Goal: Task Accomplishment & Management: Use online tool/utility

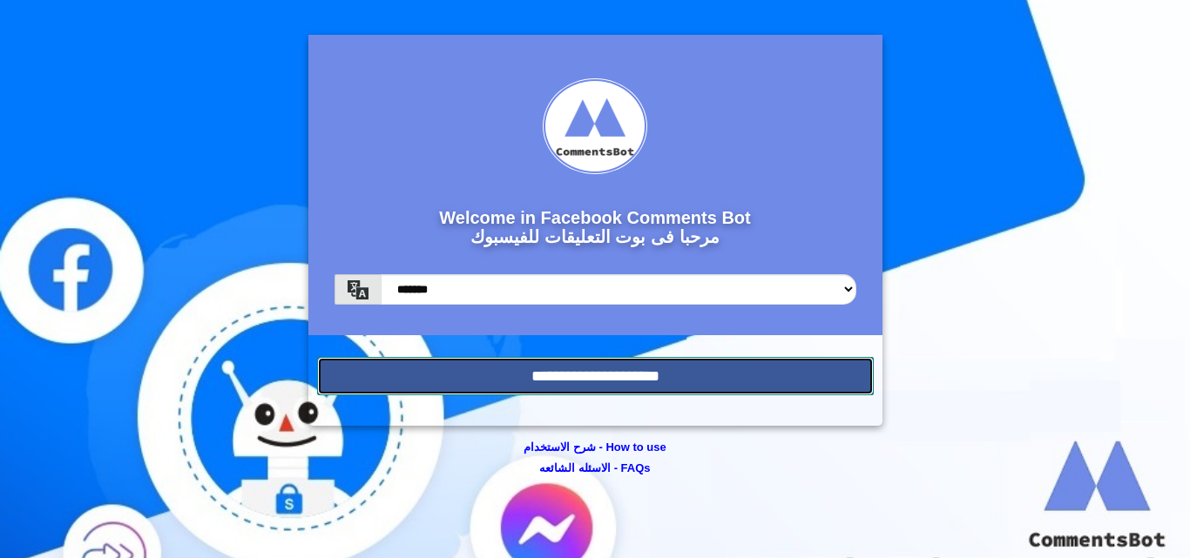
click at [680, 377] on input "**********" at bounding box center [595, 376] width 557 height 38
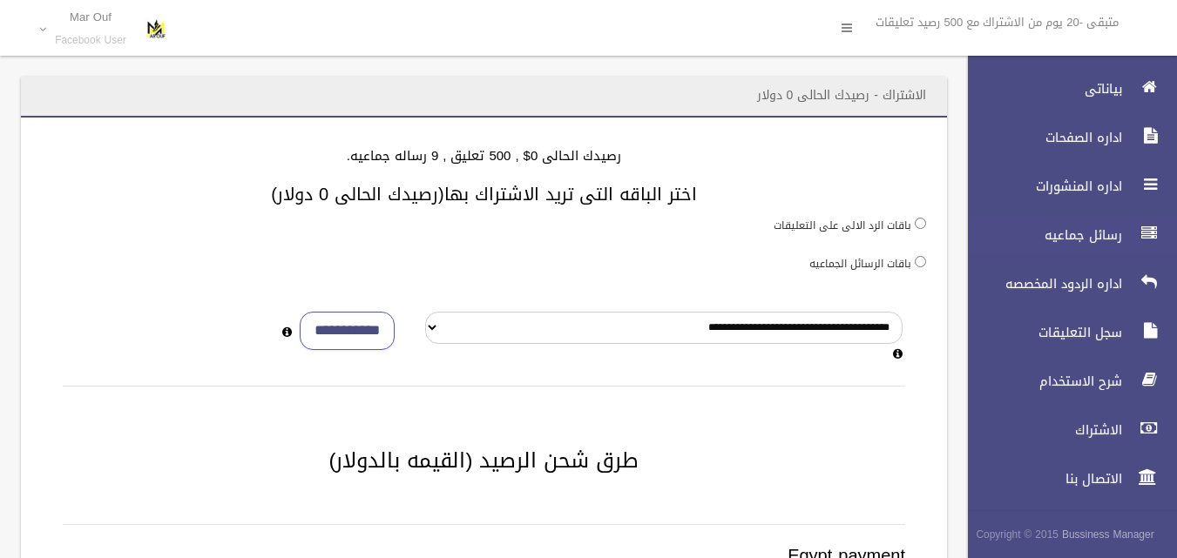
click at [1082, 236] on span "رسائل جماعيه" at bounding box center [1040, 235] width 174 height 17
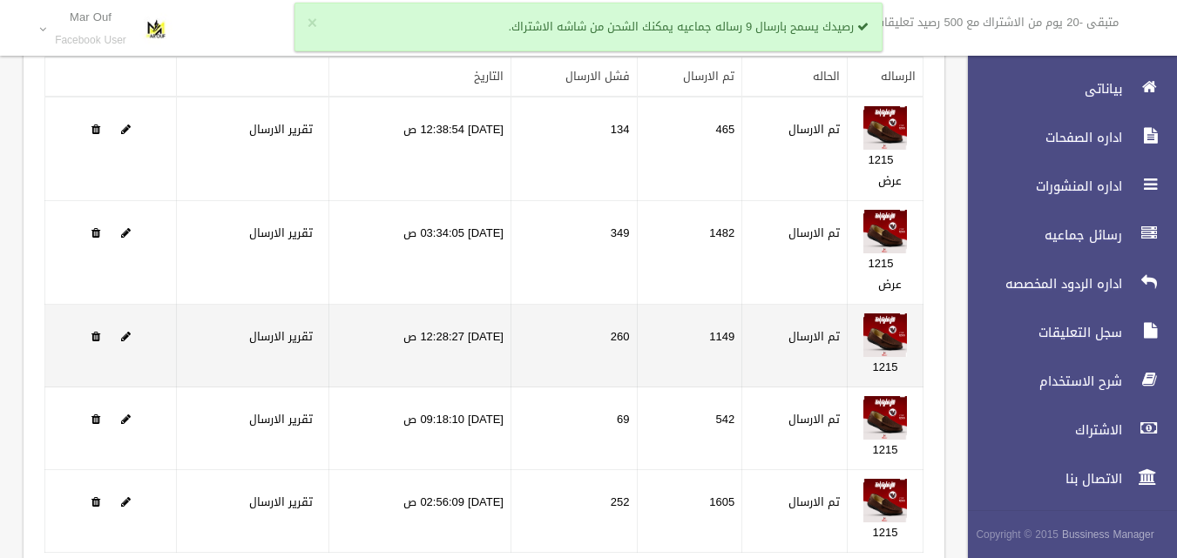
scroll to position [258, 0]
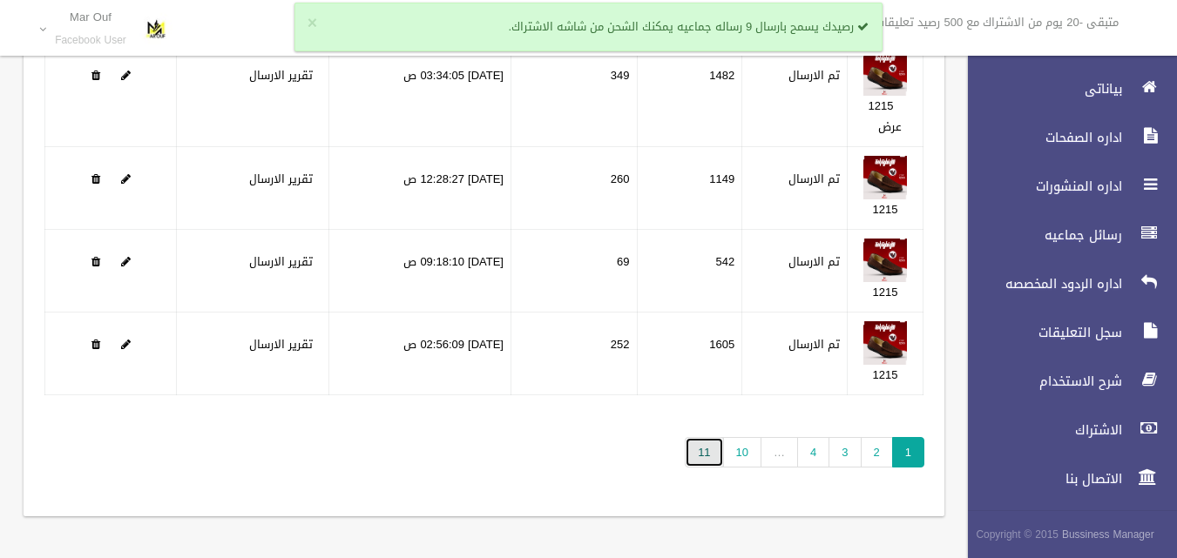
click at [695, 451] on link "11" at bounding box center [704, 452] width 38 height 30
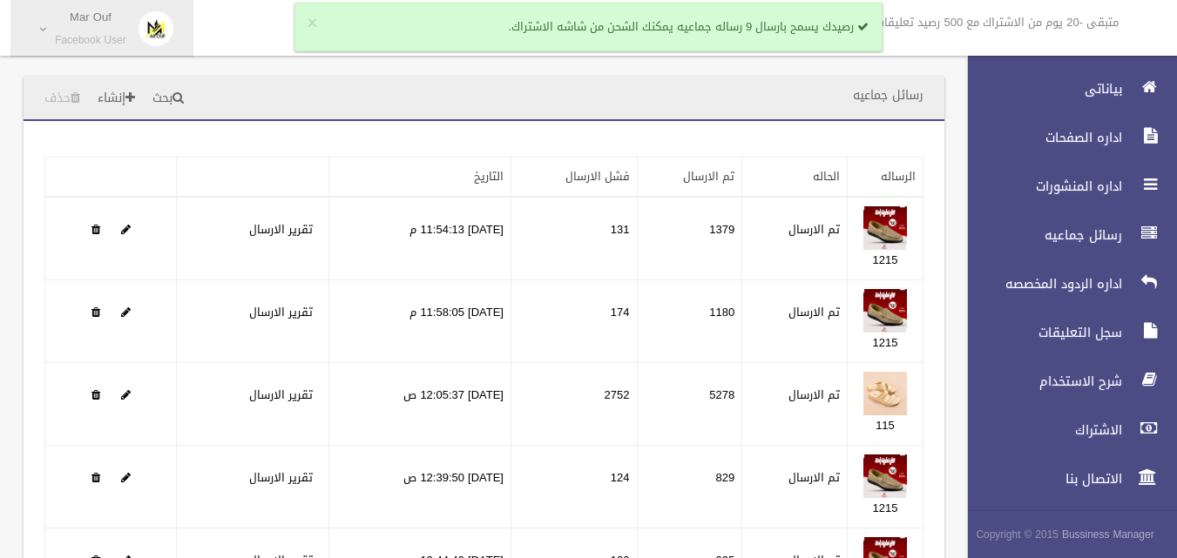
click at [107, 35] on small "Facebook User" at bounding box center [90, 40] width 71 height 13
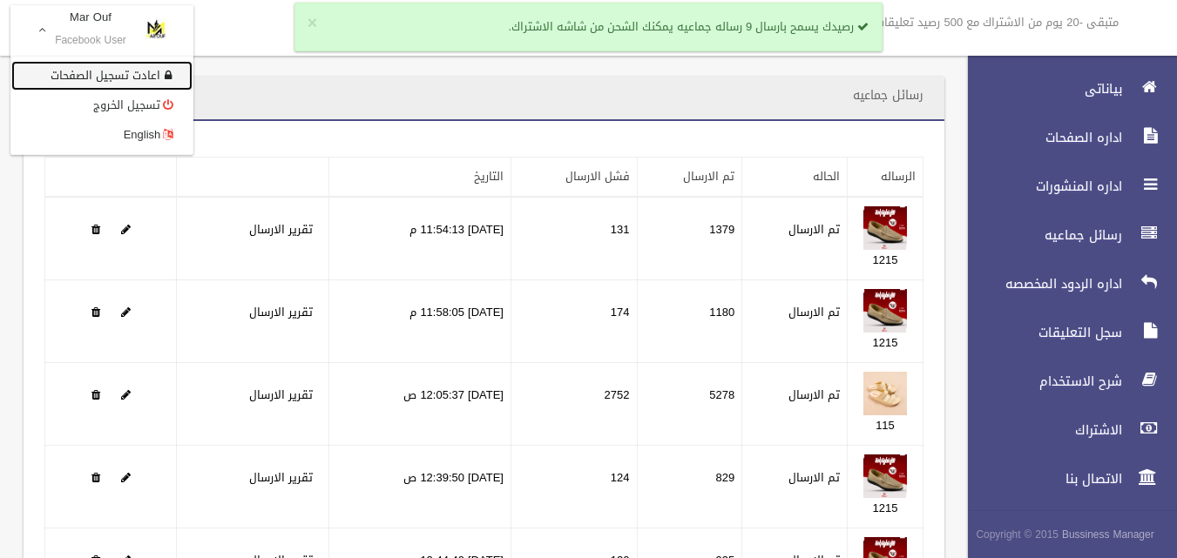
click at [140, 64] on link "اعادت تسجيل الصفحات" at bounding box center [101, 76] width 181 height 30
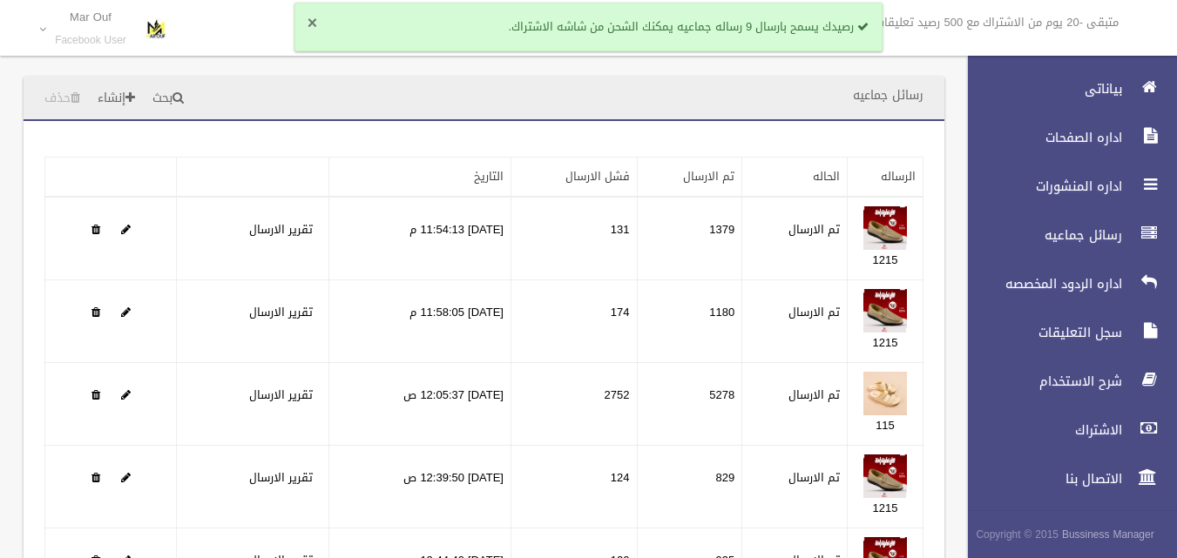
click at [310, 22] on button "×" at bounding box center [313, 23] width 10 height 17
